Goal: Task Accomplishment & Management: Manage account settings

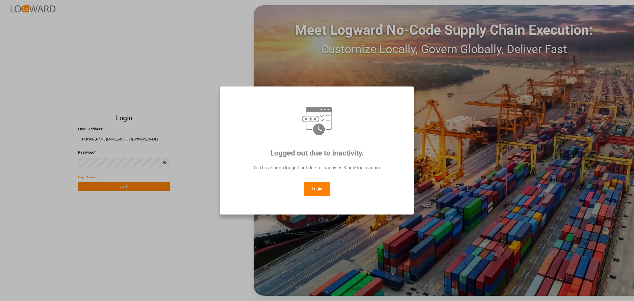
click at [318, 191] on button "Login" at bounding box center [317, 188] width 26 height 14
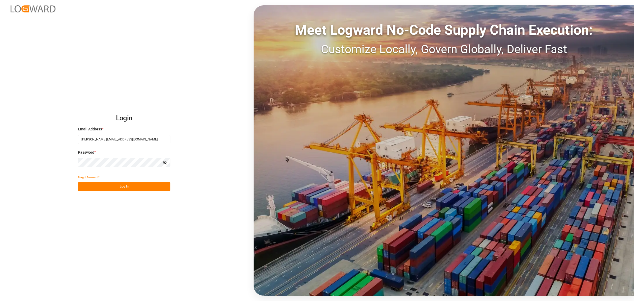
click at [148, 186] on button "Log In" at bounding box center [124, 186] width 92 height 9
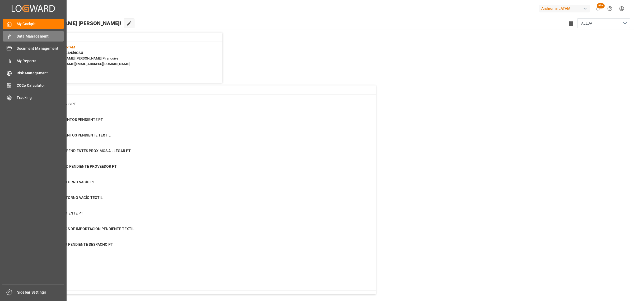
click at [34, 36] on span "Data Management" at bounding box center [40, 37] width 47 height 6
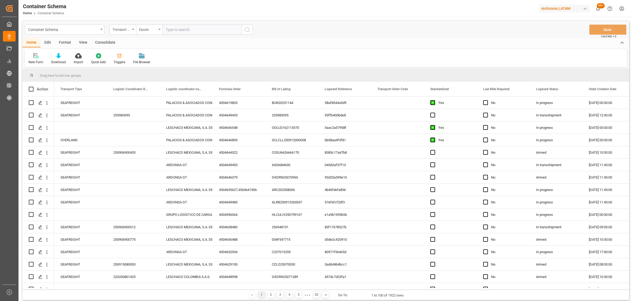
click at [88, 31] on div "Container Schema" at bounding box center [63, 29] width 71 height 7
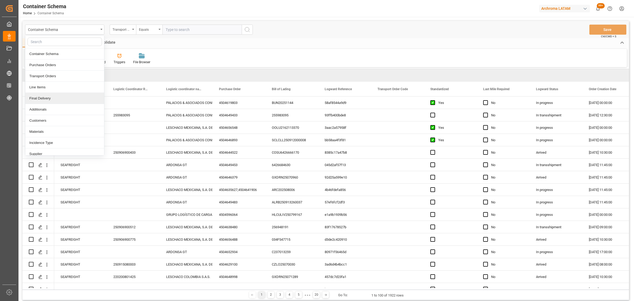
click at [54, 102] on div "Final Delivery" at bounding box center [64, 98] width 79 height 11
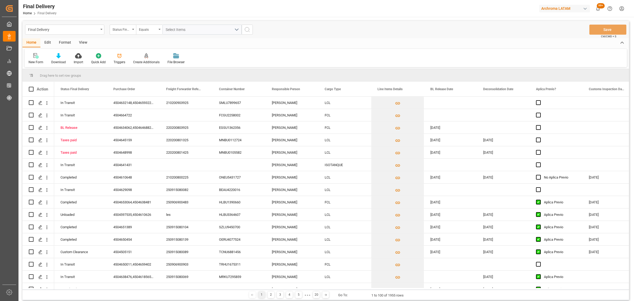
click at [127, 32] on div "Status Final Delivery" at bounding box center [122, 29] width 18 height 6
click at [127, 66] on div "Purchase Order" at bounding box center [149, 64] width 79 height 11
click at [140, 35] on div "Final Delivery Purchase Order Equals Save Ctrl/CMD + S" at bounding box center [325, 29] width 606 height 17
click at [144, 28] on div "Equals" at bounding box center [148, 29] width 18 height 6
click at [168, 65] on div "Fuzzy search" at bounding box center [175, 64] width 79 height 11
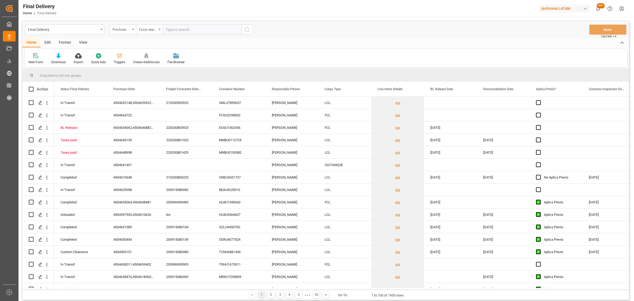
click at [184, 32] on input "text" at bounding box center [201, 30] width 79 height 10
click at [191, 26] on input "text" at bounding box center [201, 30] width 79 height 10
paste input "4504664239"
type input "4504664239"
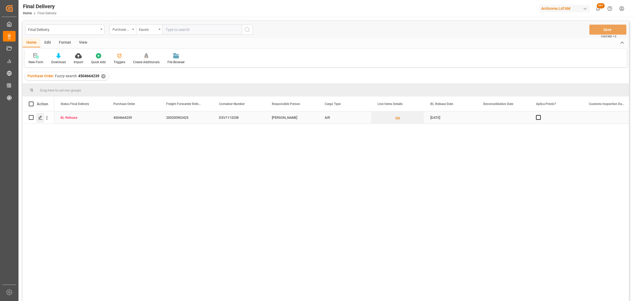
click at [41, 118] on icon "Press SPACE to select this row." at bounding box center [40, 117] width 4 height 4
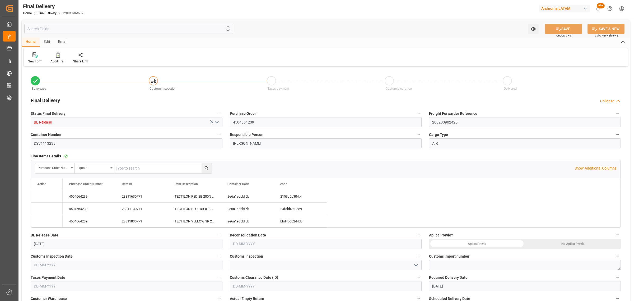
type input "[DATE]"
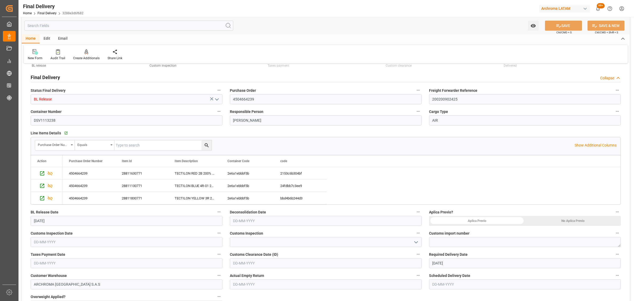
scroll to position [33, 0]
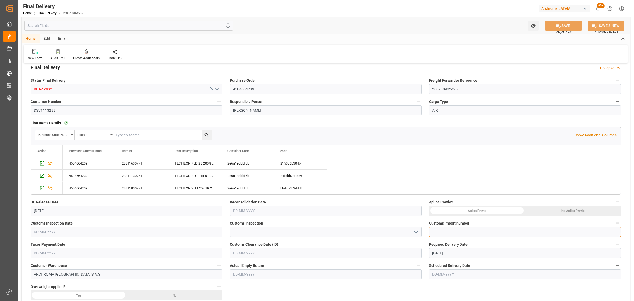
click at [455, 236] on textarea at bounding box center [525, 232] width 192 height 10
paste textarea "320250304917760"
type textarea "320250304917760"
click at [83, 230] on input "text" at bounding box center [127, 232] width 192 height 10
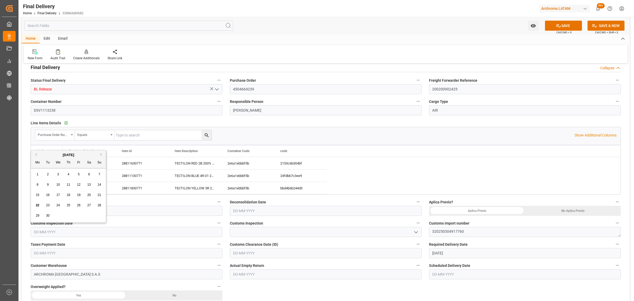
click at [34, 200] on div "22 23 24 25 26 27 28" at bounding box center [68, 205] width 72 height 10
click at [81, 198] on div "19" at bounding box center [79, 195] width 7 height 6
type input "[DATE]"
click at [418, 236] on div at bounding box center [326, 232] width 192 height 10
click at [416, 233] on icon "open menu" at bounding box center [416, 232] width 6 height 6
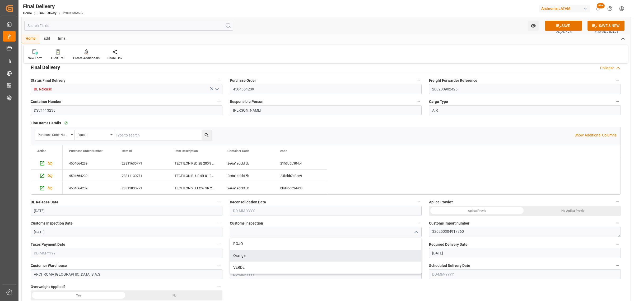
click at [262, 267] on div "VERDE" at bounding box center [325, 267] width 191 height 12
type input "VERDE"
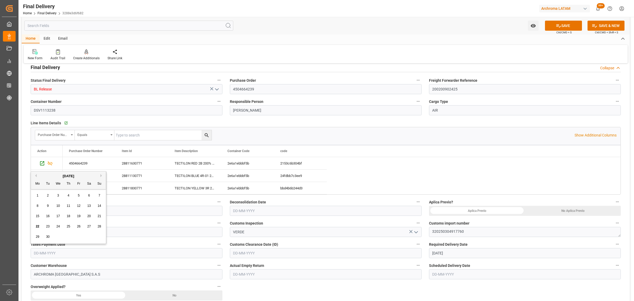
click at [201, 254] on input "text" at bounding box center [127, 253] width 192 height 10
click at [35, 220] on div "15 16 17 18 19 20 21" at bounding box center [68, 216] width 72 height 10
click at [80, 217] on span "19" at bounding box center [78, 216] width 3 height 4
type input "[DATE]"
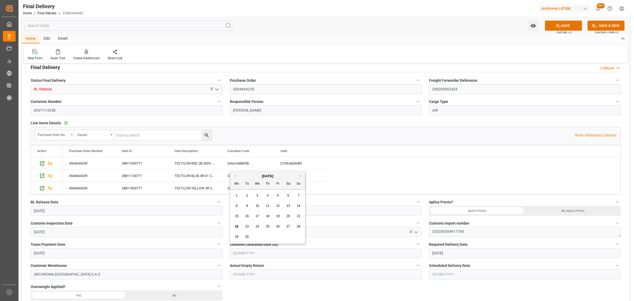
click at [411, 256] on input "text" at bounding box center [326, 253] width 192 height 10
drag, startPoint x: 232, startPoint y: 224, endPoint x: 236, endPoint y: 224, distance: 3.3
click at [232, 224] on div "22 23 24 25 26 27 28" at bounding box center [268, 226] width 72 height 10
click at [278, 217] on span "19" at bounding box center [277, 216] width 3 height 4
type input "[DATE]"
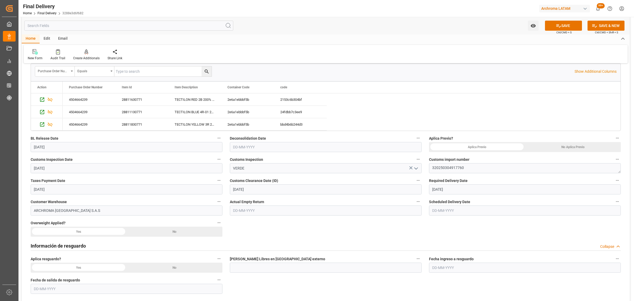
scroll to position [99, 0]
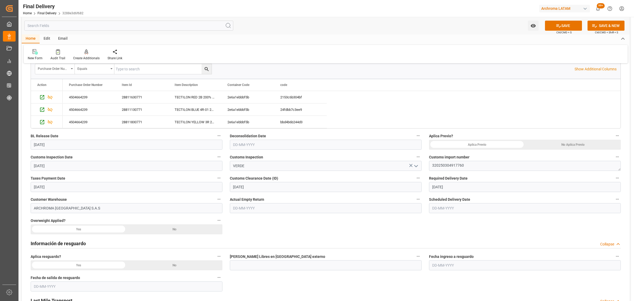
click at [471, 209] on input "text" at bounding box center [525, 208] width 192 height 10
click at [433, 273] on div "22" at bounding box center [436, 271] width 7 height 6
type input "[DATE]"
click at [177, 228] on div "No" at bounding box center [175, 229] width 96 height 10
click at [182, 269] on div "No" at bounding box center [175, 265] width 96 height 10
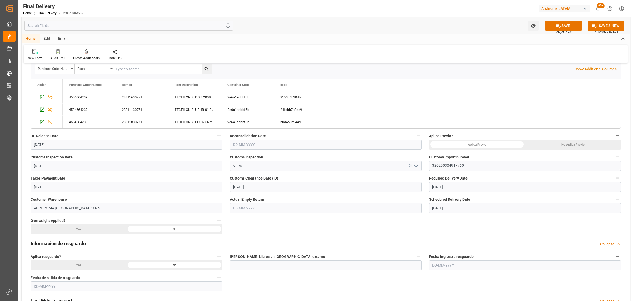
click at [562, 145] on div "No Aplica Previo" at bounding box center [573, 144] width 96 height 10
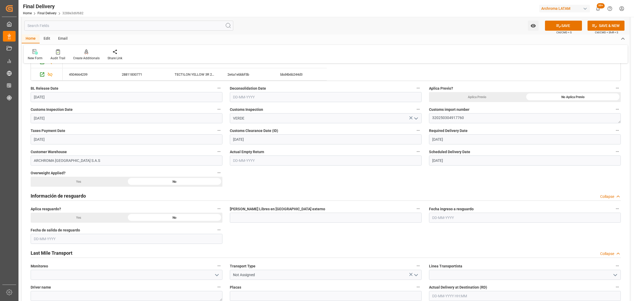
scroll to position [198, 0]
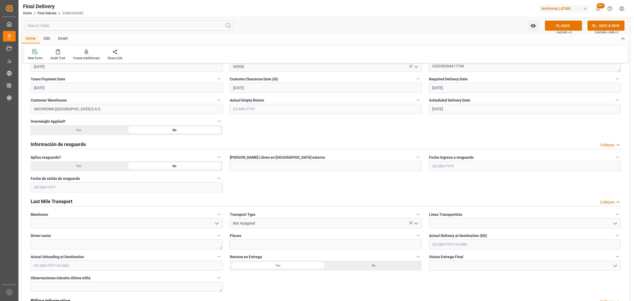
click at [419, 223] on icon "open menu" at bounding box center [416, 223] width 6 height 6
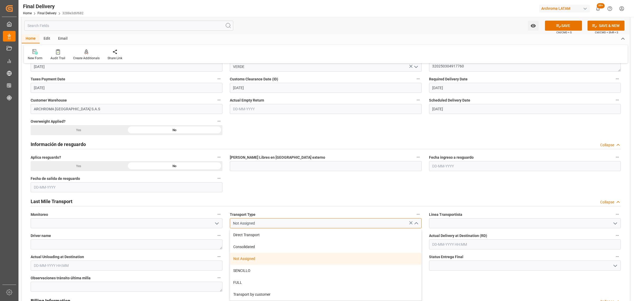
click at [354, 227] on input "Not Assigned" at bounding box center [326, 223] width 192 height 10
click at [363, 233] on div "Direct Transport" at bounding box center [325, 235] width 191 height 12
type input "Direct Transport"
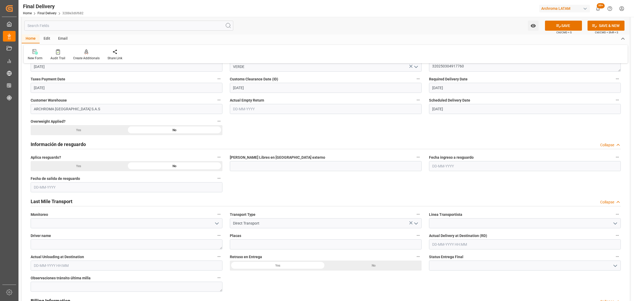
click at [615, 225] on icon "open menu" at bounding box center [615, 223] width 6 height 6
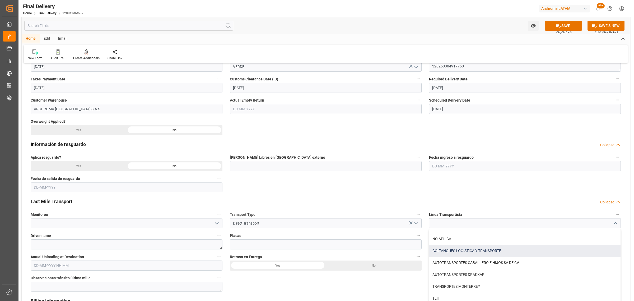
click at [494, 249] on div "COLTANQUES LOGISTICA Y TRANSPORTE" at bounding box center [524, 251] width 191 height 12
type input "COLTANQUES LOGISTICA Y TRANSPORTE"
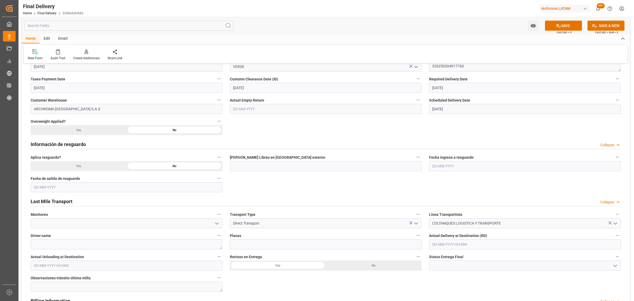
click at [215, 224] on icon "open menu" at bounding box center [217, 223] width 6 height 6
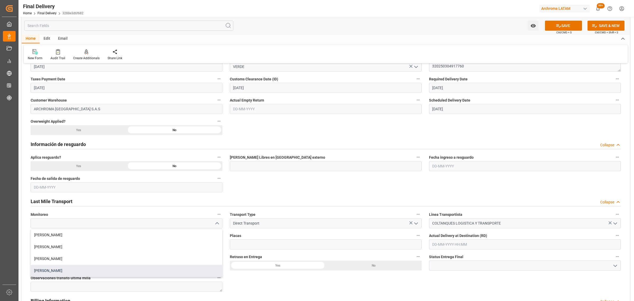
click at [93, 267] on div "[PERSON_NAME]" at bounding box center [126, 270] width 191 height 12
type input "[PERSON_NAME]"
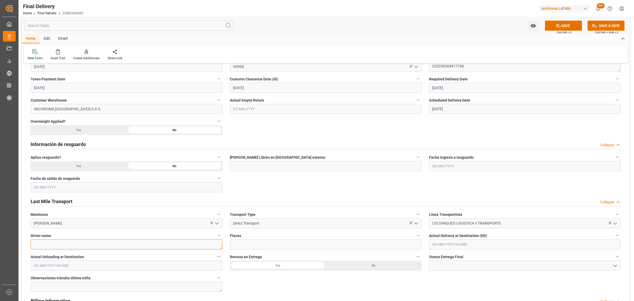
click at [87, 245] on textarea at bounding box center [127, 244] width 192 height 10
paste textarea "[PERSON_NAME] [PERSON_NAME]"
type textarea "[PERSON_NAME] [PERSON_NAME]"
click at [261, 243] on input at bounding box center [326, 244] width 192 height 10
paste input "TPU697"
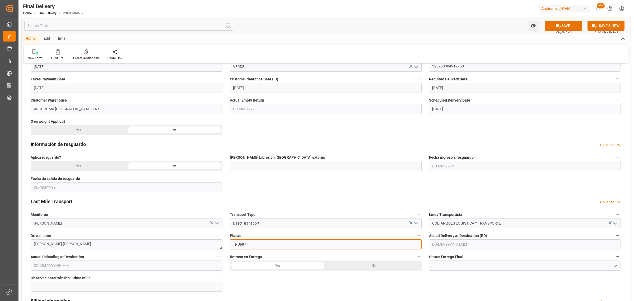
type input "TPU697"
click at [355, 266] on div "No" at bounding box center [374, 265] width 96 height 10
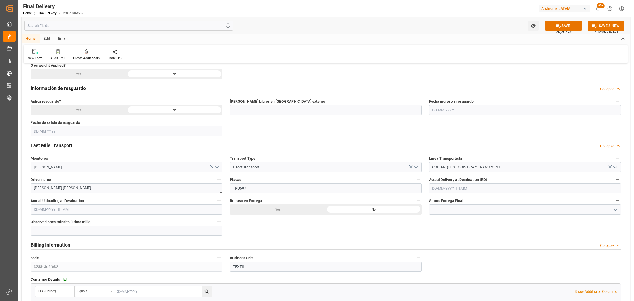
scroll to position [264, 0]
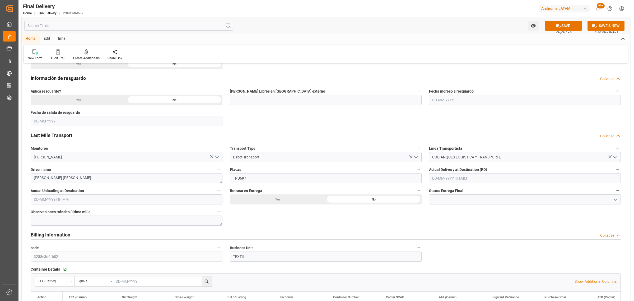
click at [613, 200] on icon "open menu" at bounding box center [615, 199] width 6 height 6
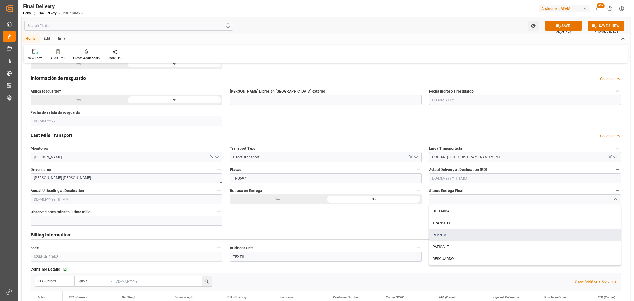
click at [479, 235] on div "PLANTA" at bounding box center [524, 235] width 191 height 12
type input "PLANTA"
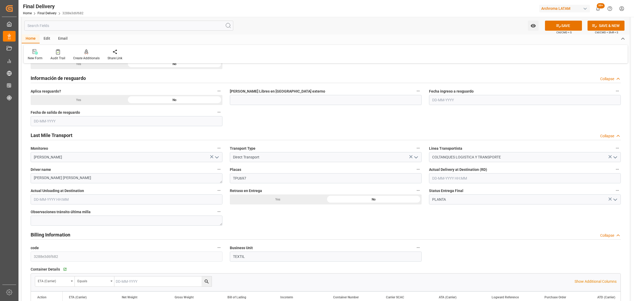
click at [467, 183] on div "Actual Delivery at Destination (RD)" at bounding box center [524, 174] width 199 height 21
click at [469, 179] on input "text" at bounding box center [525, 178] width 192 height 10
click at [433, 242] on div "22" at bounding box center [436, 241] width 7 height 6
click at [519, 228] on li "14:00" at bounding box center [515, 227] width 22 height 13
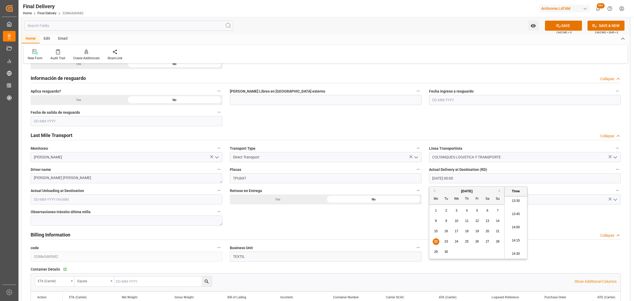
type input "[DATE] 14:00"
click at [89, 202] on input "text" at bounding box center [127, 199] width 192 height 10
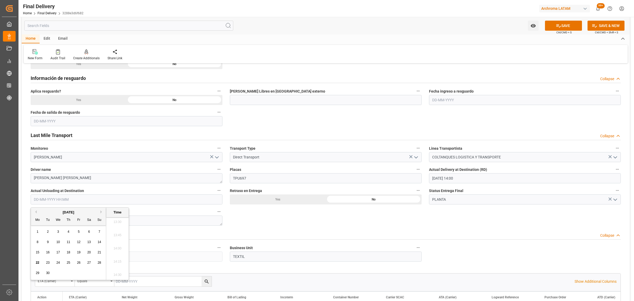
click at [36, 262] on span "22" at bounding box center [37, 262] width 3 height 4
click at [122, 247] on li "14:00" at bounding box center [117, 248] width 22 height 13
type input "[DATE] 14:00"
click at [563, 23] on button "SAVE" at bounding box center [563, 26] width 37 height 10
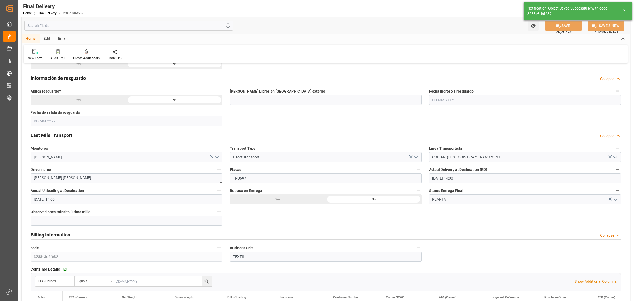
type textarea "1"
type input "Unloaded"
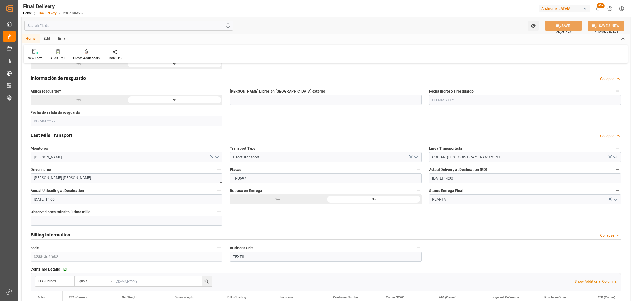
click at [48, 12] on link "Final Delivery" at bounding box center [47, 13] width 19 height 4
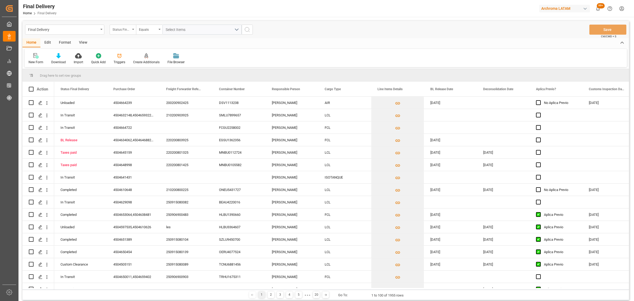
click at [122, 32] on div "Status Final Delivery" at bounding box center [123, 30] width 26 height 10
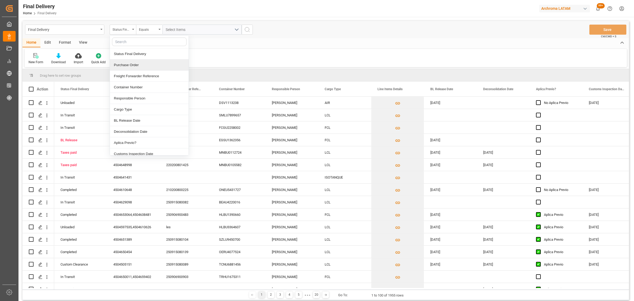
click at [139, 68] on div "Purchase Order" at bounding box center [149, 64] width 79 height 11
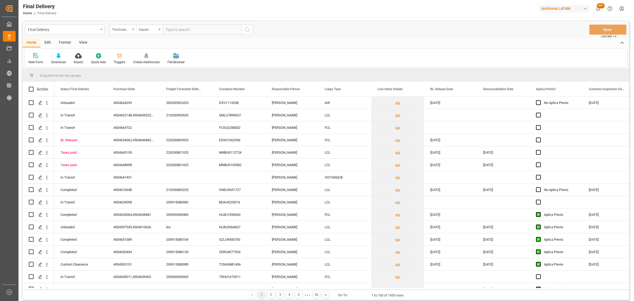
click at [141, 35] on div "Final Delivery Purchase Order Equals Save Ctrl/CMD + S" at bounding box center [325, 29] width 606 height 17
click at [144, 31] on div "Equals" at bounding box center [148, 29] width 18 height 6
click at [163, 65] on div "Fuzzy search" at bounding box center [175, 64] width 79 height 11
click at [189, 30] on input "text" at bounding box center [201, 30] width 79 height 10
paste input "4504634064"
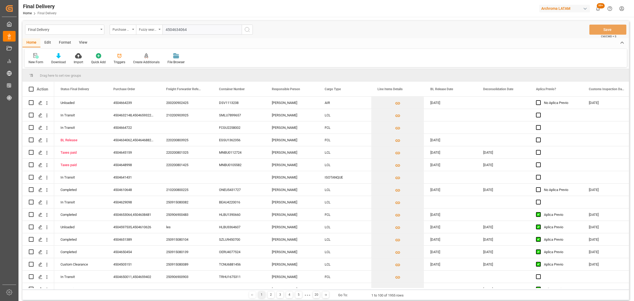
type input "4504634064"
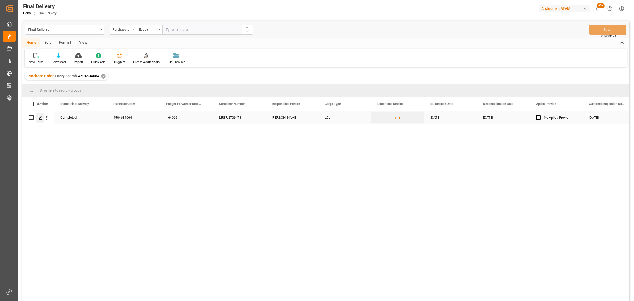
click at [40, 119] on icon "Press SPACE to select this row." at bounding box center [40, 117] width 4 height 4
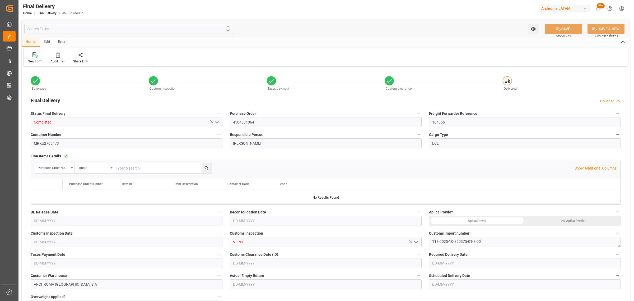
type input "6"
type input "[DATE]"
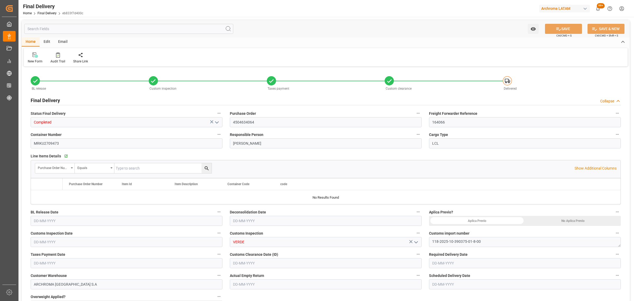
type input "[DATE]"
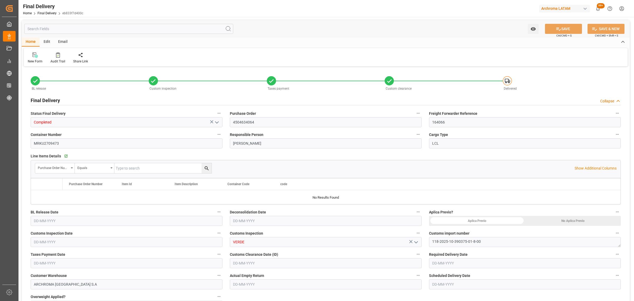
type input "[DATE]"
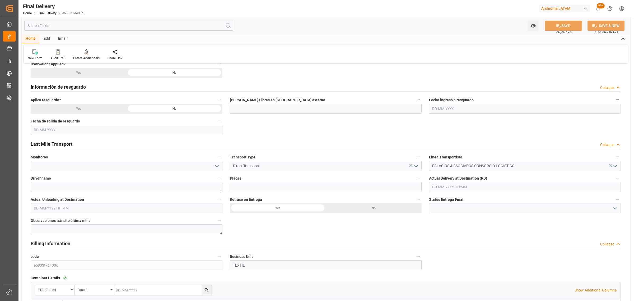
scroll to position [264, 0]
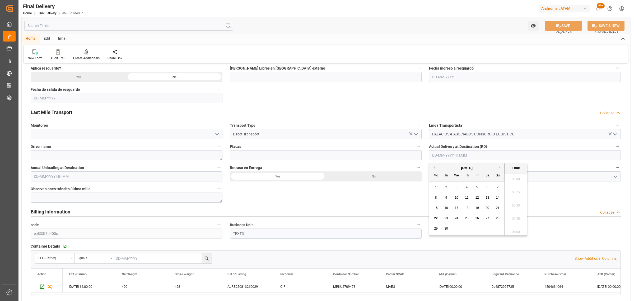
click at [470, 156] on input "text" at bounding box center [525, 155] width 192 height 10
click at [435, 223] on div "29 30 1 2 3 4 5" at bounding box center [467, 228] width 72 height 10
click at [435, 220] on div "22" at bounding box center [436, 218] width 7 height 6
click at [517, 202] on li "14:30" at bounding box center [515, 203] width 22 height 13
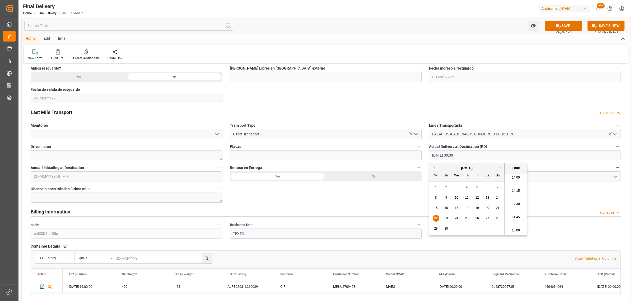
type input "[DATE] 14:30"
click at [111, 196] on textarea at bounding box center [127, 197] width 192 height 10
click at [92, 175] on input "text" at bounding box center [127, 176] width 192 height 10
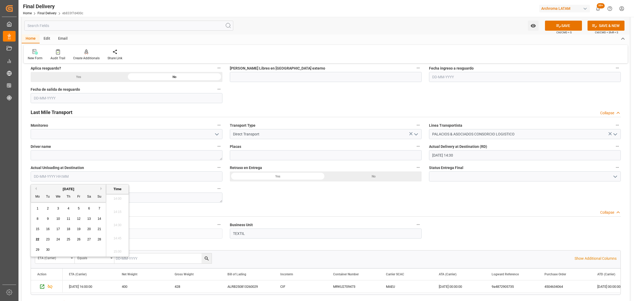
click at [36, 240] on span "22" at bounding box center [37, 239] width 3 height 4
drag, startPoint x: 119, startPoint y: 226, endPoint x: 157, endPoint y: 219, distance: 39.1
click at [119, 226] on li "14:30" at bounding box center [117, 224] width 22 height 13
type input "[DATE] 14:30"
click at [369, 175] on div "No" at bounding box center [374, 176] width 96 height 10
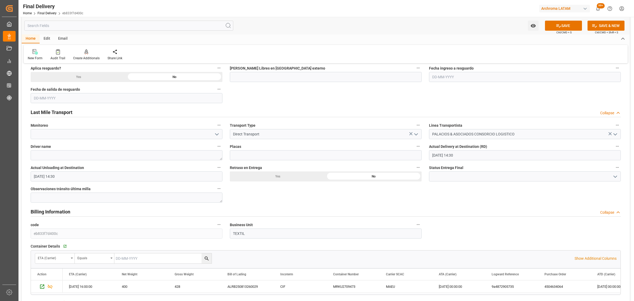
click at [613, 177] on icon "open menu" at bounding box center [615, 176] width 6 height 6
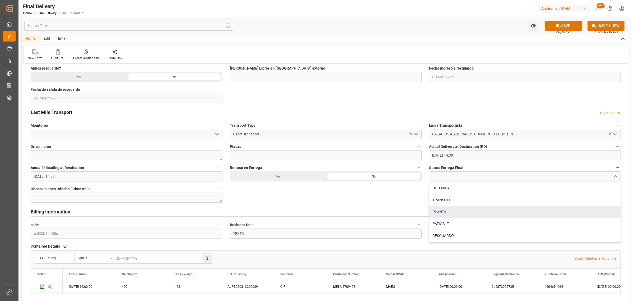
click at [500, 210] on div "PLANTA" at bounding box center [524, 212] width 191 height 12
type input "PLANTA"
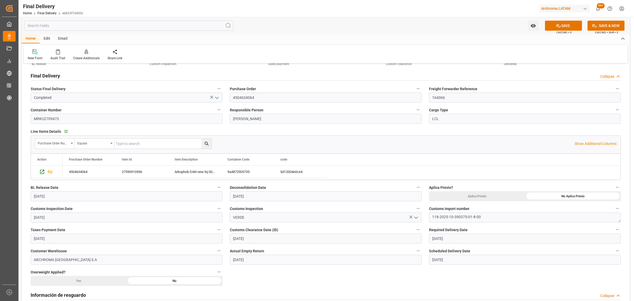
scroll to position [0, 0]
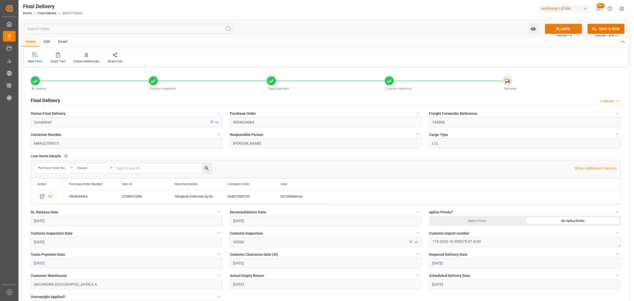
click at [563, 28] on button "SAVE" at bounding box center [563, 29] width 37 height 10
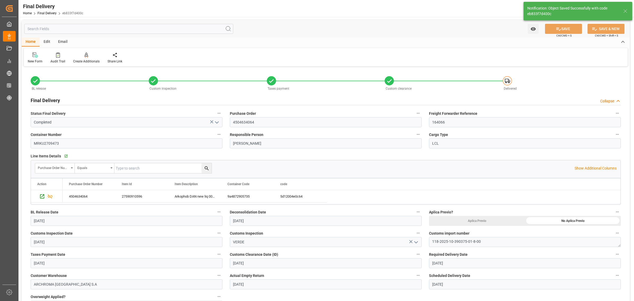
type textarea "1"
